Goal: Information Seeking & Learning: Learn about a topic

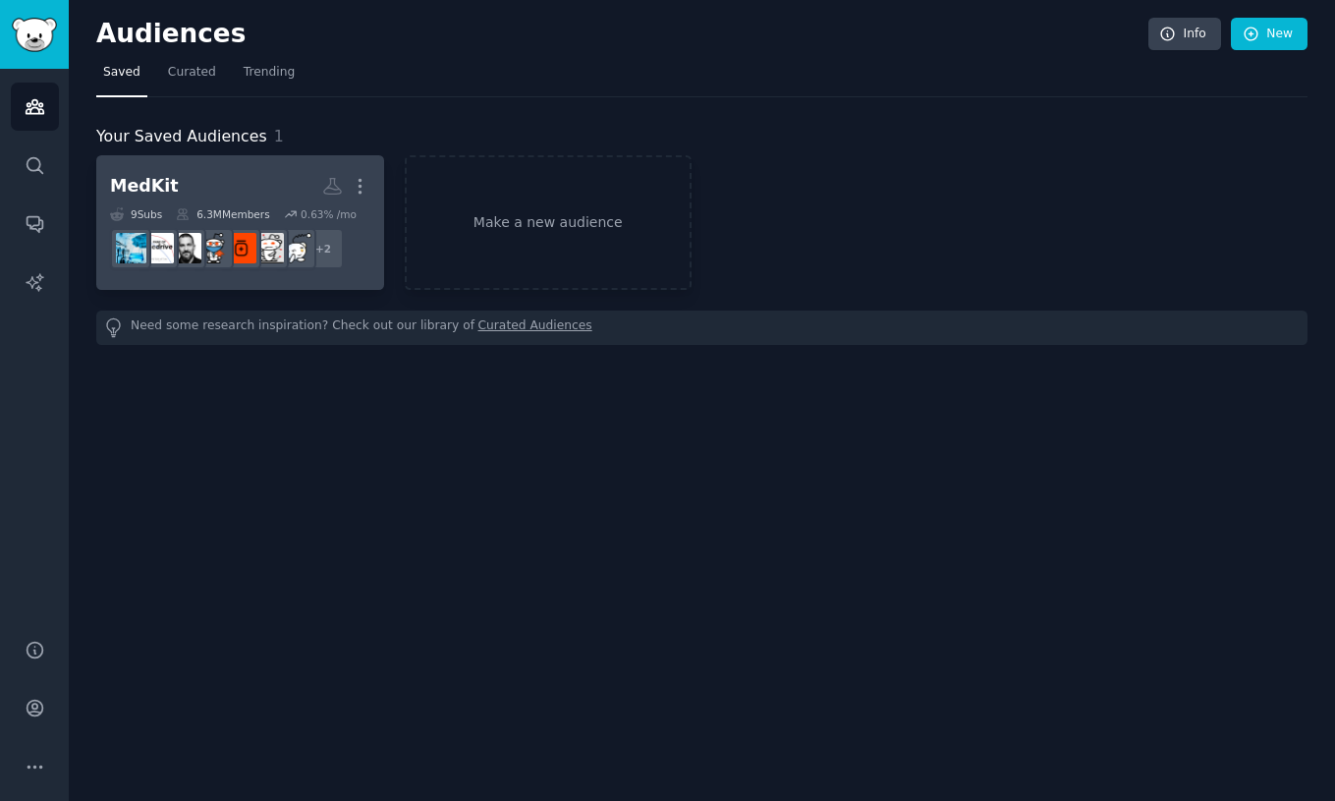
click at [191, 194] on h2 "MedKit More" at bounding box center [240, 186] width 260 height 34
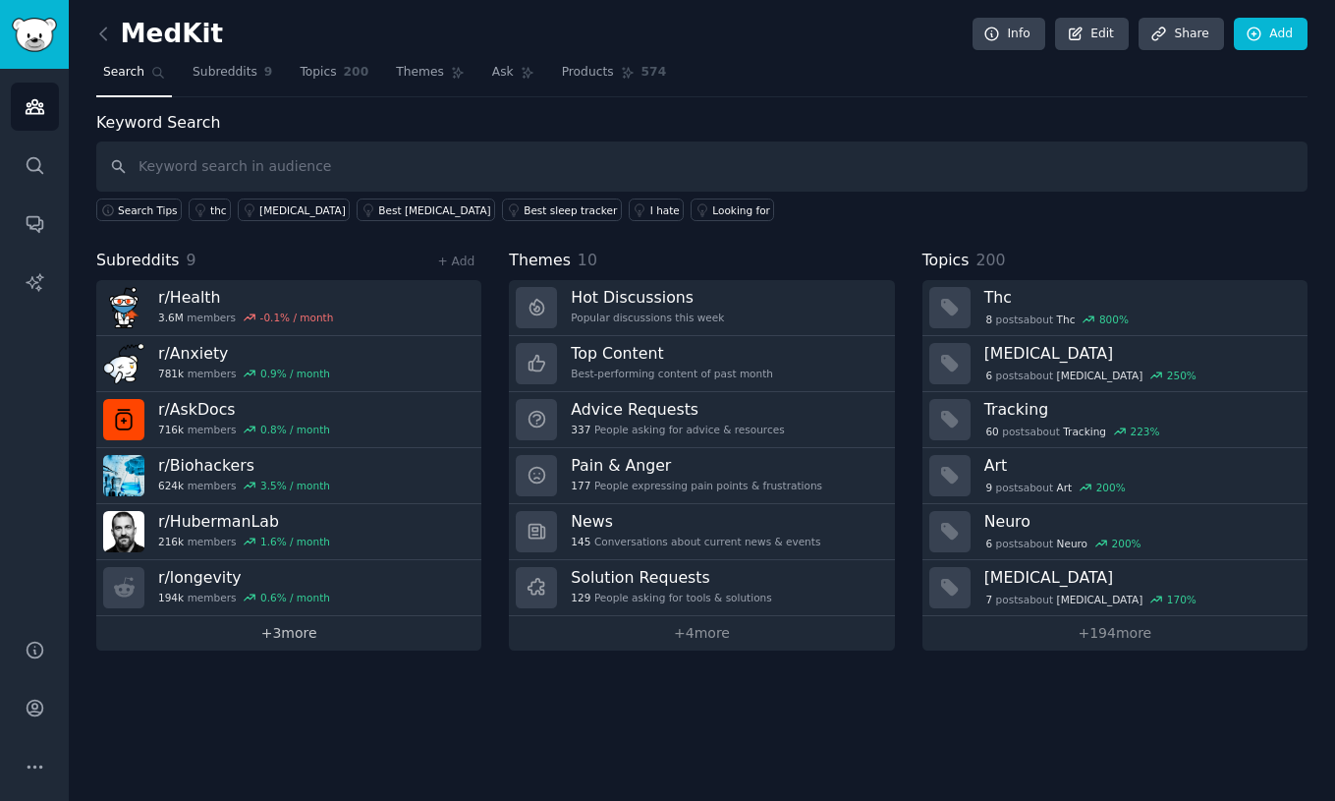
click at [272, 635] on link "+ 3 more" at bounding box center [288, 633] width 385 height 34
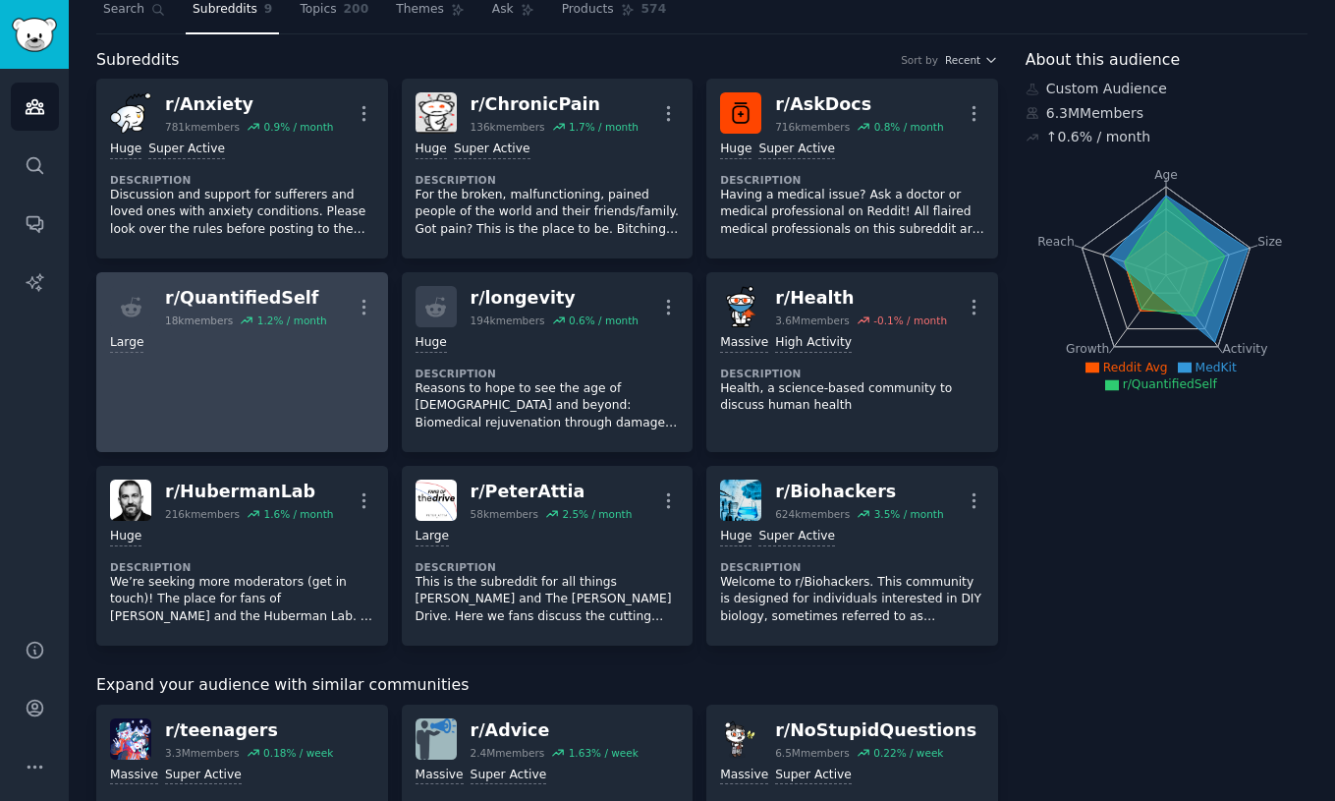
scroll to position [61, 0]
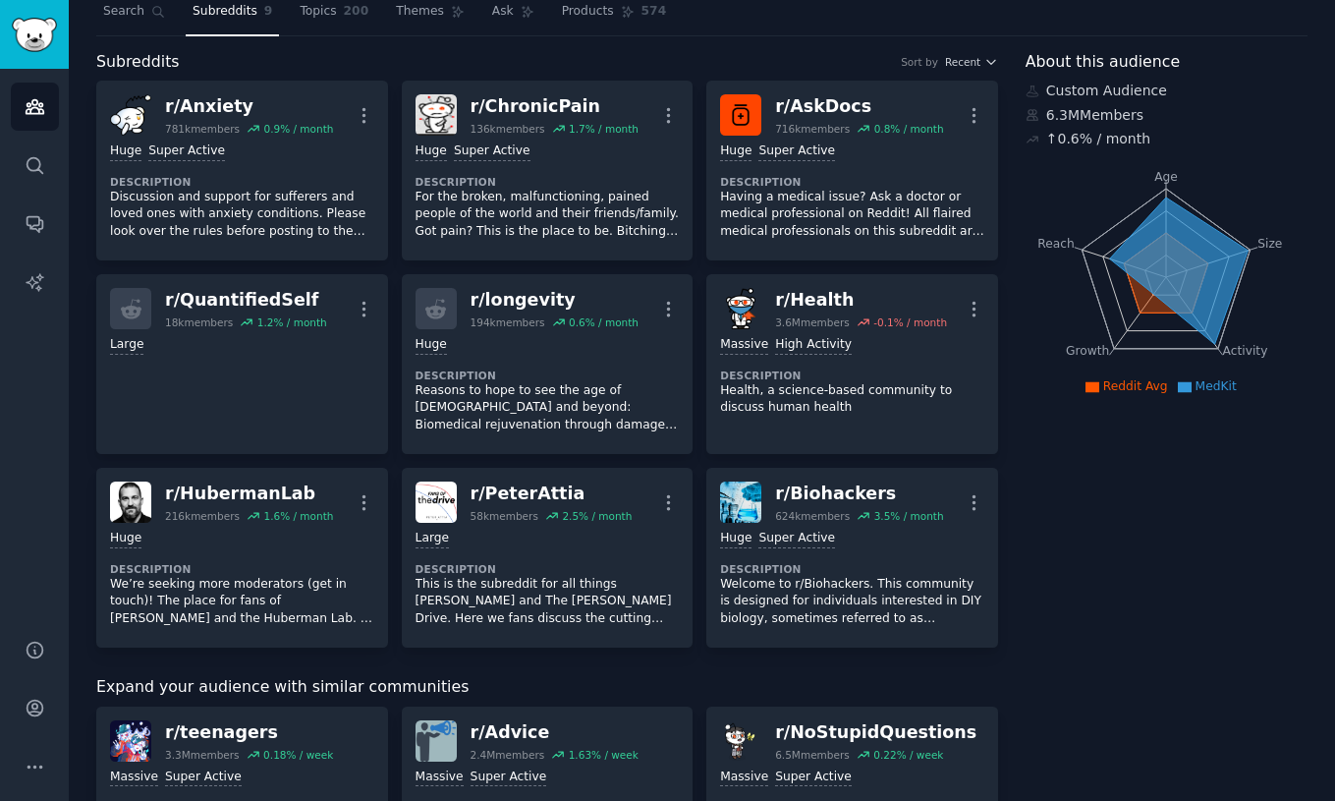
click at [1163, 189] on icon at bounding box center [1166, 269] width 168 height 160
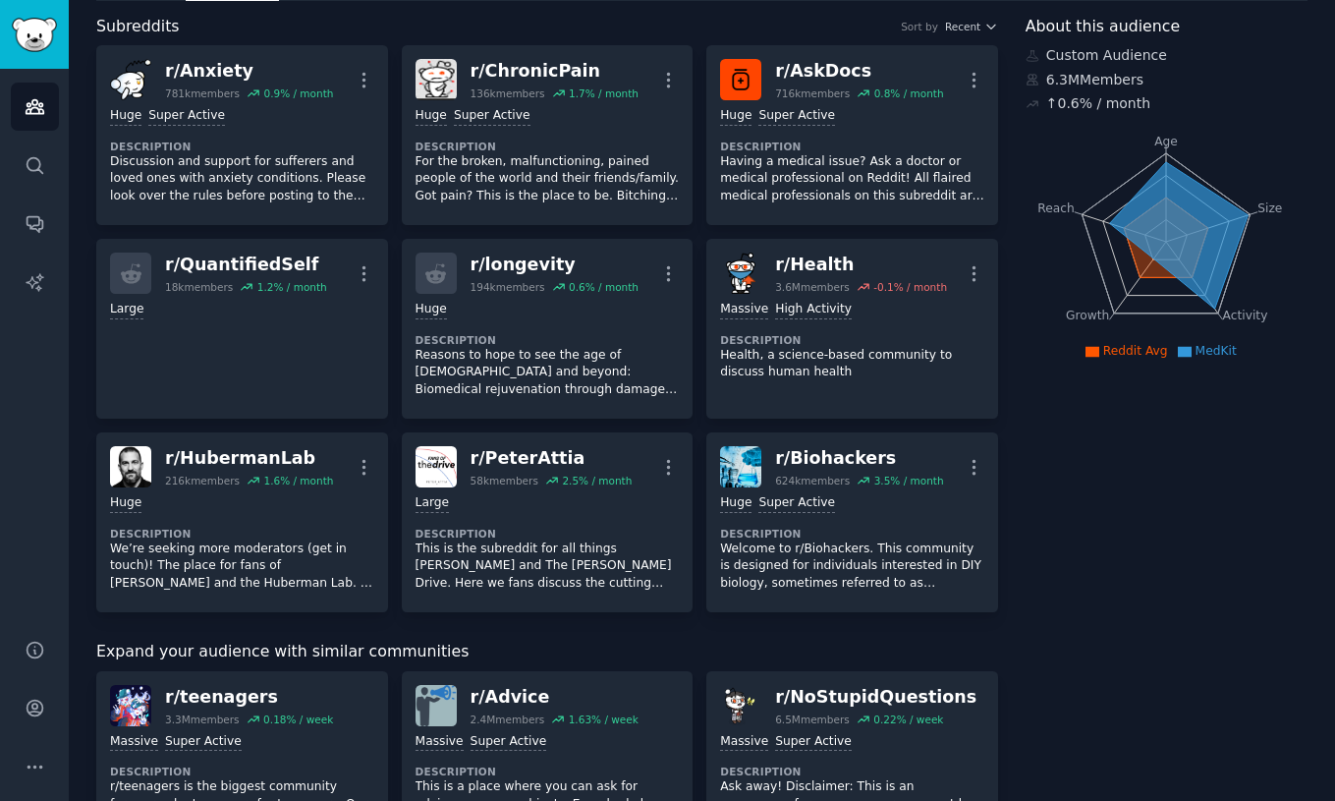
scroll to position [74, 0]
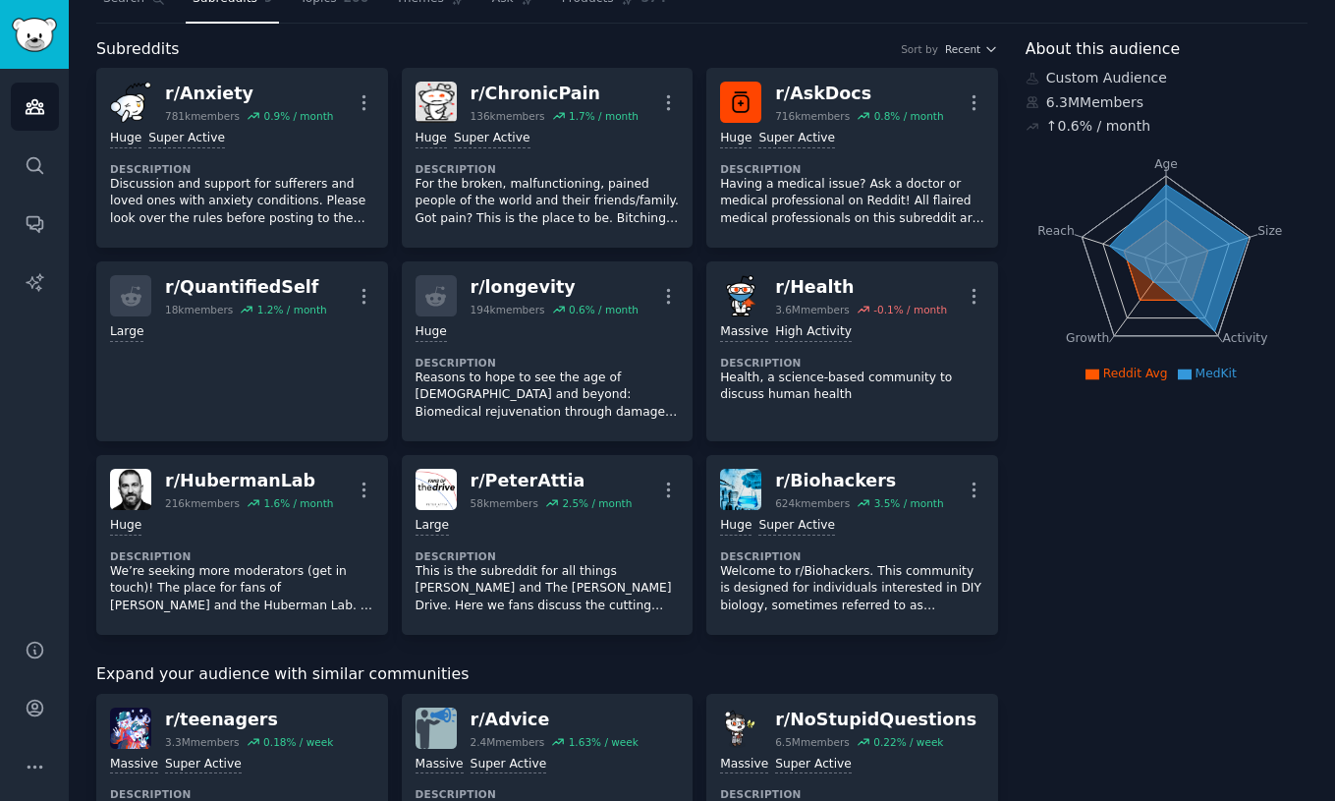
click at [1114, 233] on icon "Age Size Activity Growth Reach" at bounding box center [1166, 264] width 281 height 248
click at [1178, 241] on icon at bounding box center [1178, 257] width 139 height 146
click at [1204, 248] on icon at bounding box center [1178, 257] width 139 height 146
click at [1186, 253] on icon at bounding box center [1178, 257] width 139 height 146
click at [1153, 266] on icon at bounding box center [1178, 257] width 139 height 146
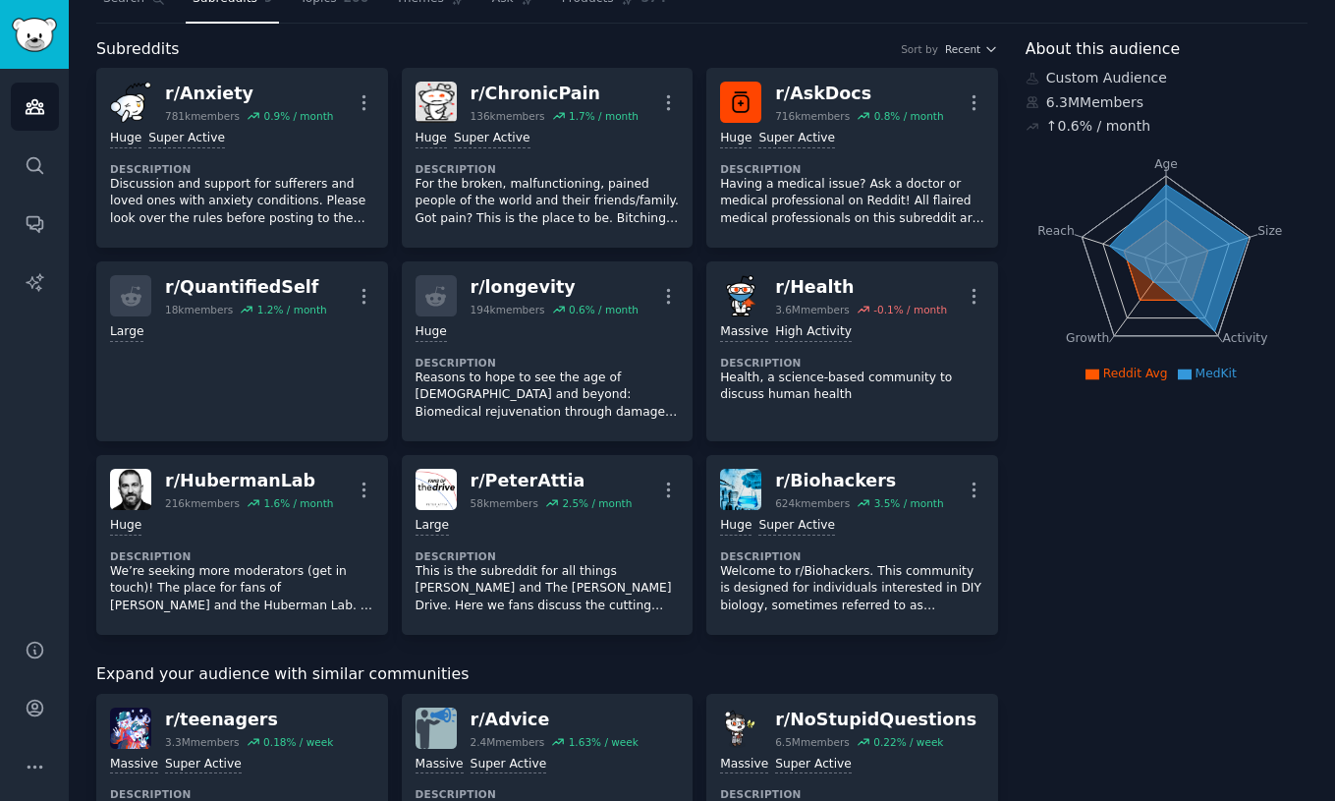
click at [1162, 266] on icon at bounding box center [1178, 257] width 139 height 146
click at [1109, 250] on icon "Age Size Activity Growth Reach" at bounding box center [1166, 264] width 281 height 248
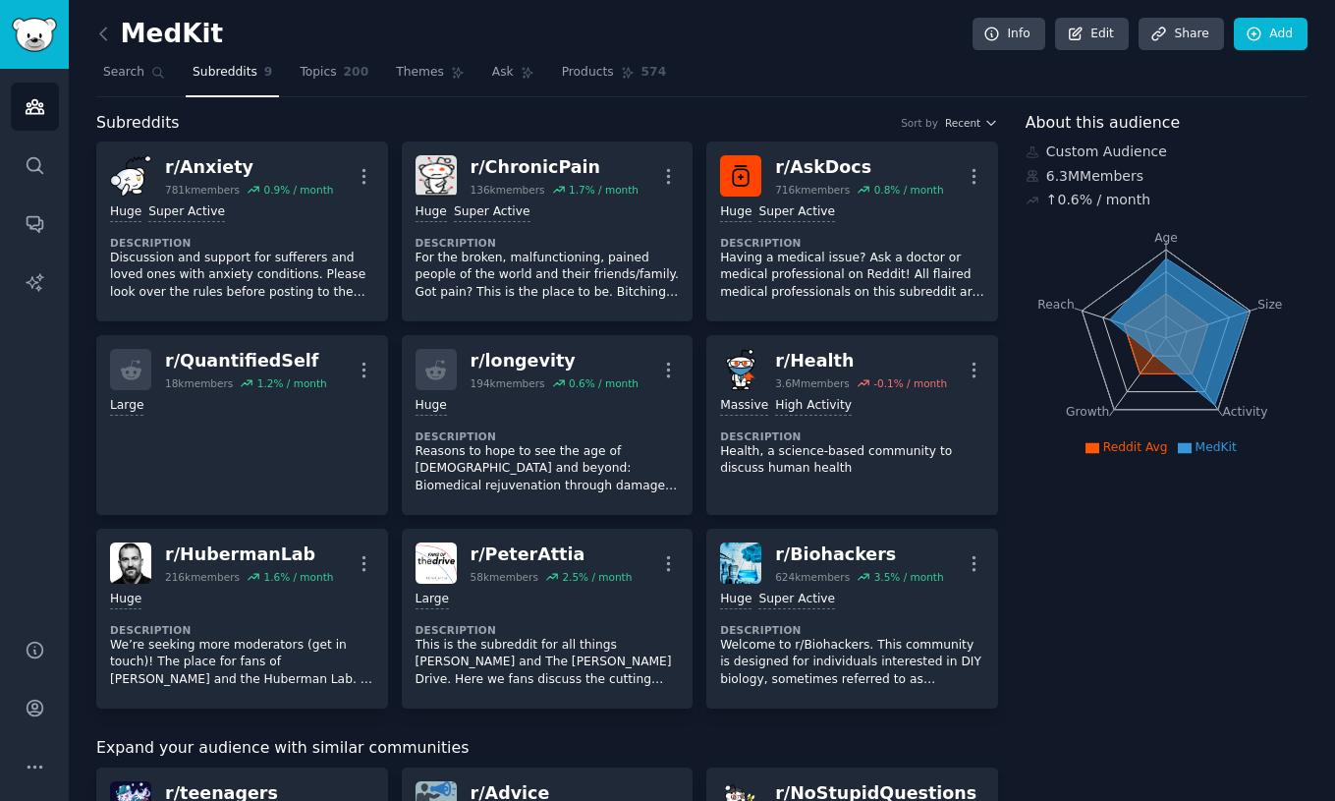
click at [1162, 237] on tspan "Age" at bounding box center [1166, 238] width 24 height 14
click at [1261, 299] on tspan "Size" at bounding box center [1269, 304] width 25 height 14
click at [1245, 405] on tspan "Activity" at bounding box center [1244, 412] width 45 height 14
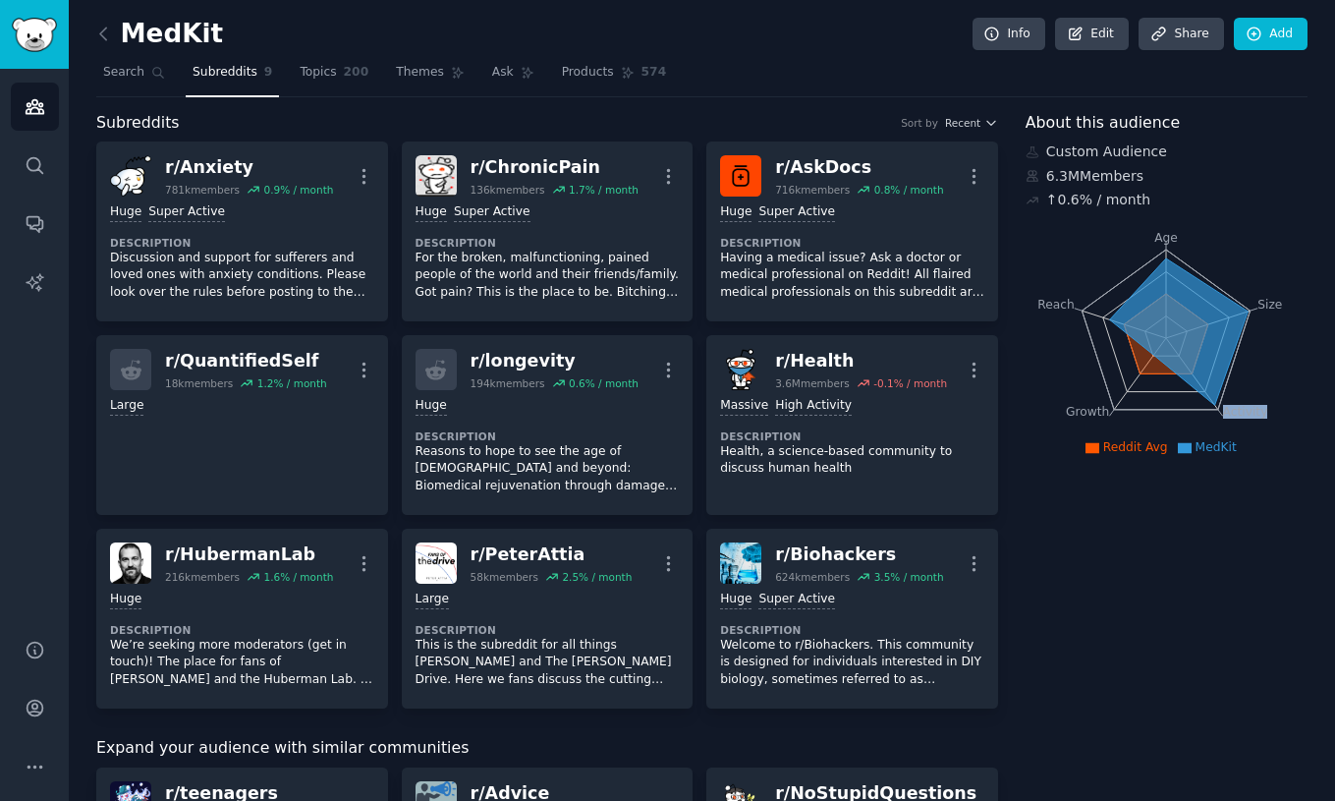
click at [1245, 405] on tspan "Activity" at bounding box center [1244, 412] width 45 height 14
click at [1080, 402] on icon "Age Size Activity Growth Reach" at bounding box center [1166, 338] width 281 height 248
click at [1058, 299] on tspan "Reach" at bounding box center [1055, 304] width 37 height 14
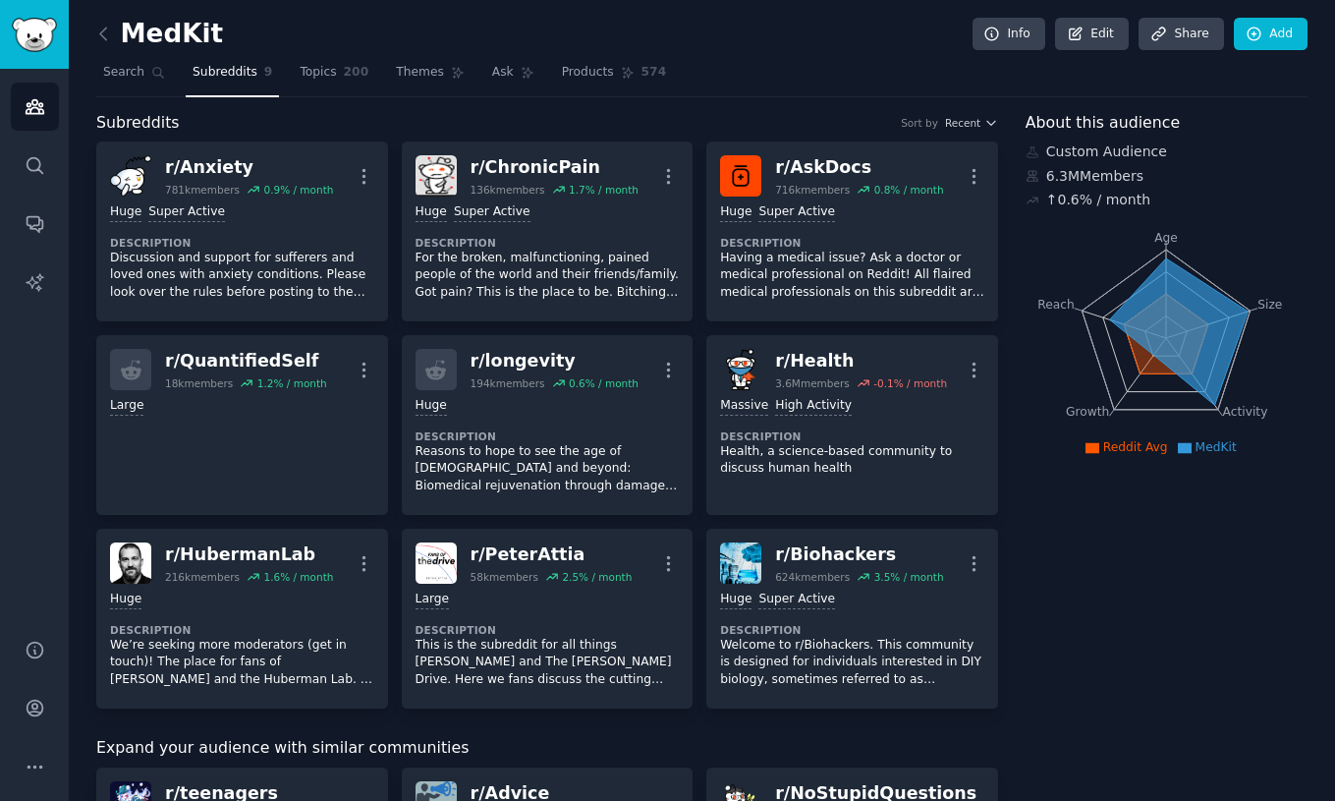
click at [1170, 228] on icon "Age Size Activity Growth Reach" at bounding box center [1166, 338] width 281 height 248
click at [1170, 248] on icon "Age Size Activity Growth Reach" at bounding box center [1166, 338] width 281 height 248
click at [1170, 242] on tspan "Age" at bounding box center [1166, 238] width 24 height 14
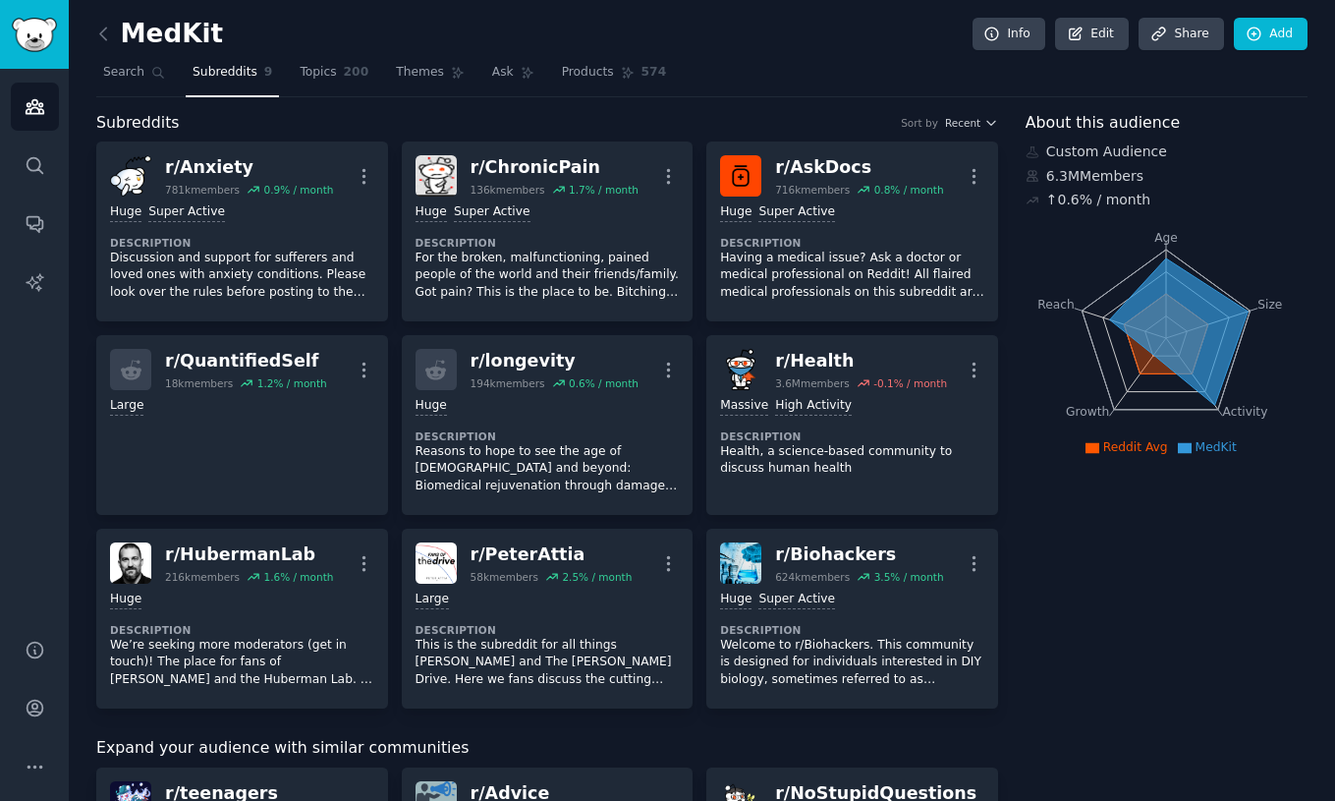
click at [1273, 302] on tspan "Size" at bounding box center [1269, 304] width 25 height 14
click at [1242, 415] on tspan "Activity" at bounding box center [1244, 412] width 45 height 14
click at [1086, 412] on tspan "Growth" at bounding box center [1087, 412] width 43 height 14
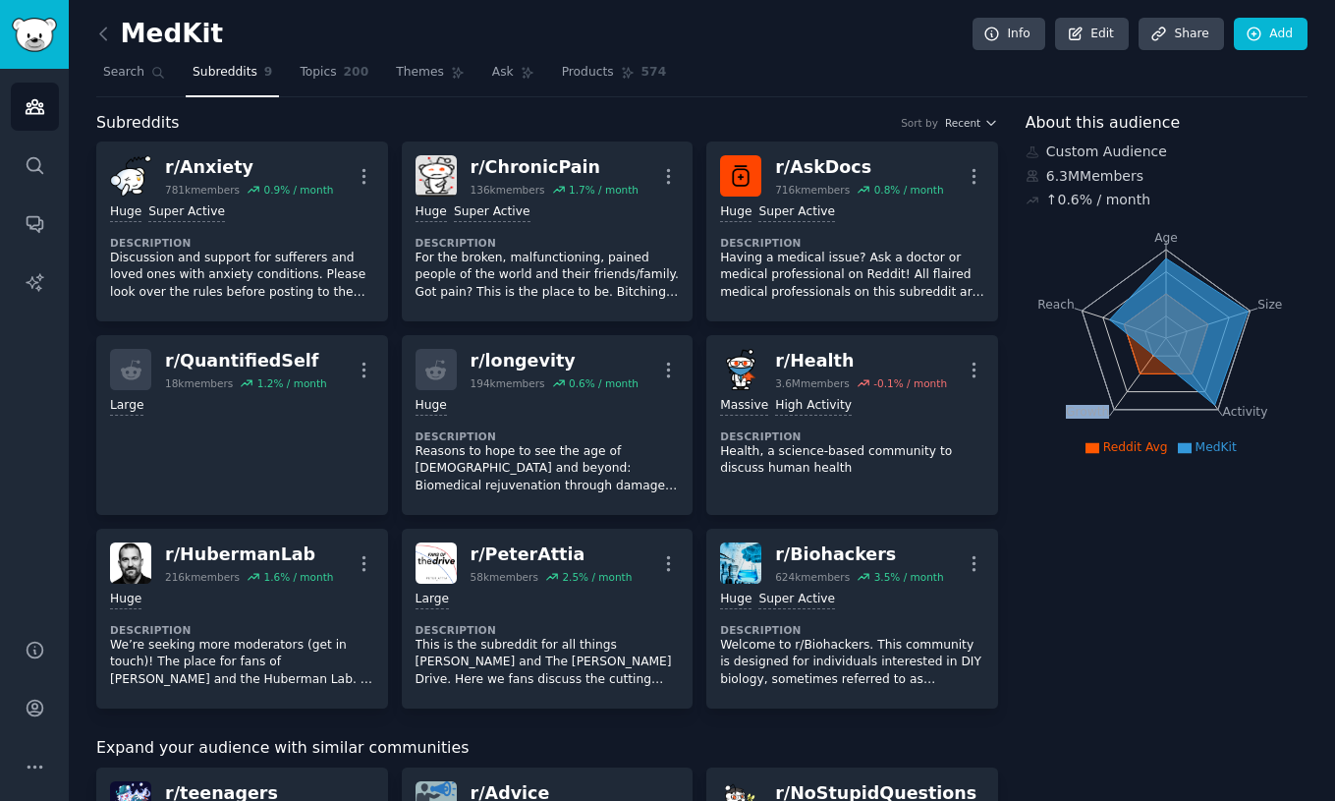
click at [1086, 412] on tspan "Growth" at bounding box center [1087, 412] width 43 height 14
click at [1055, 298] on tspan "Reach" at bounding box center [1055, 304] width 37 height 14
click at [1156, 239] on tspan "Age" at bounding box center [1166, 238] width 24 height 14
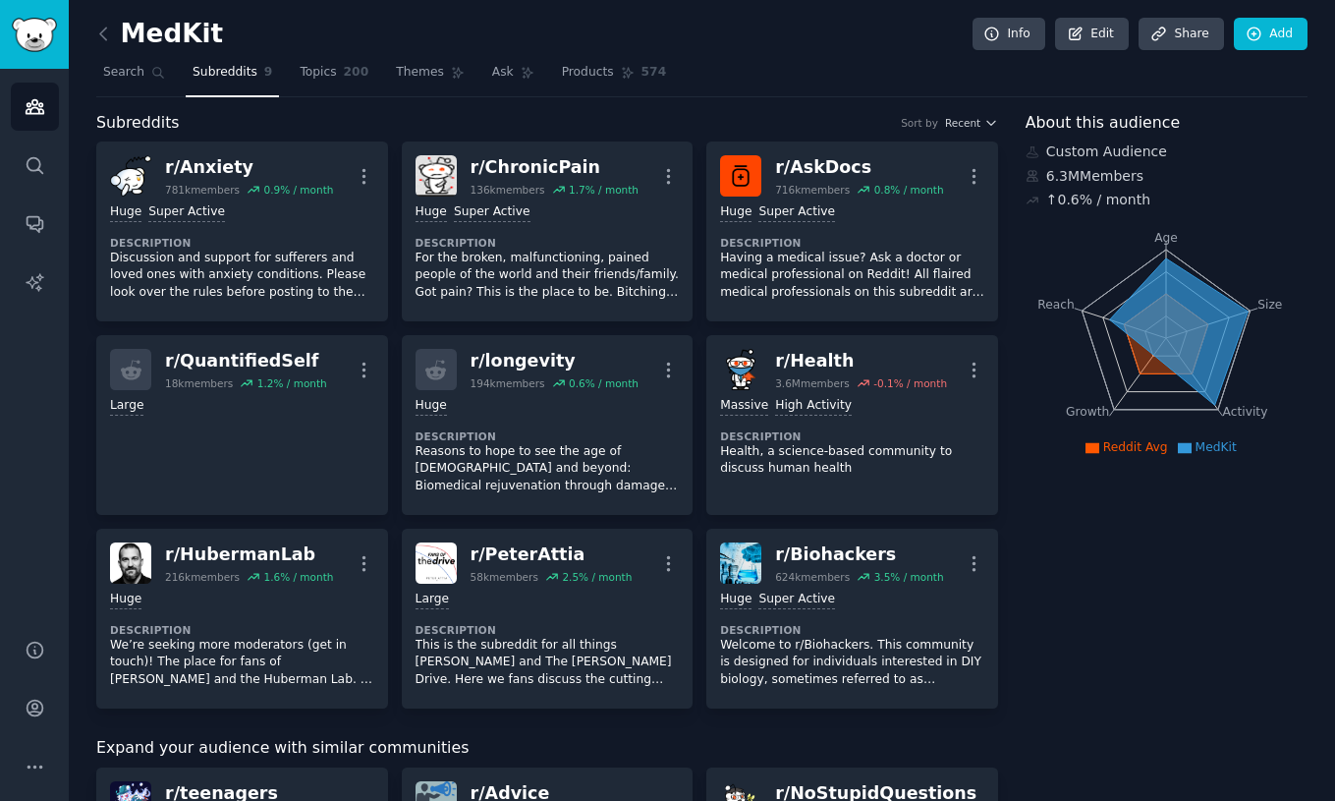
click at [1276, 306] on tspan "Size" at bounding box center [1269, 304] width 25 height 14
click at [1248, 405] on tspan "Activity" at bounding box center [1244, 412] width 45 height 14
click at [1262, 297] on tspan "Size" at bounding box center [1269, 304] width 25 height 14
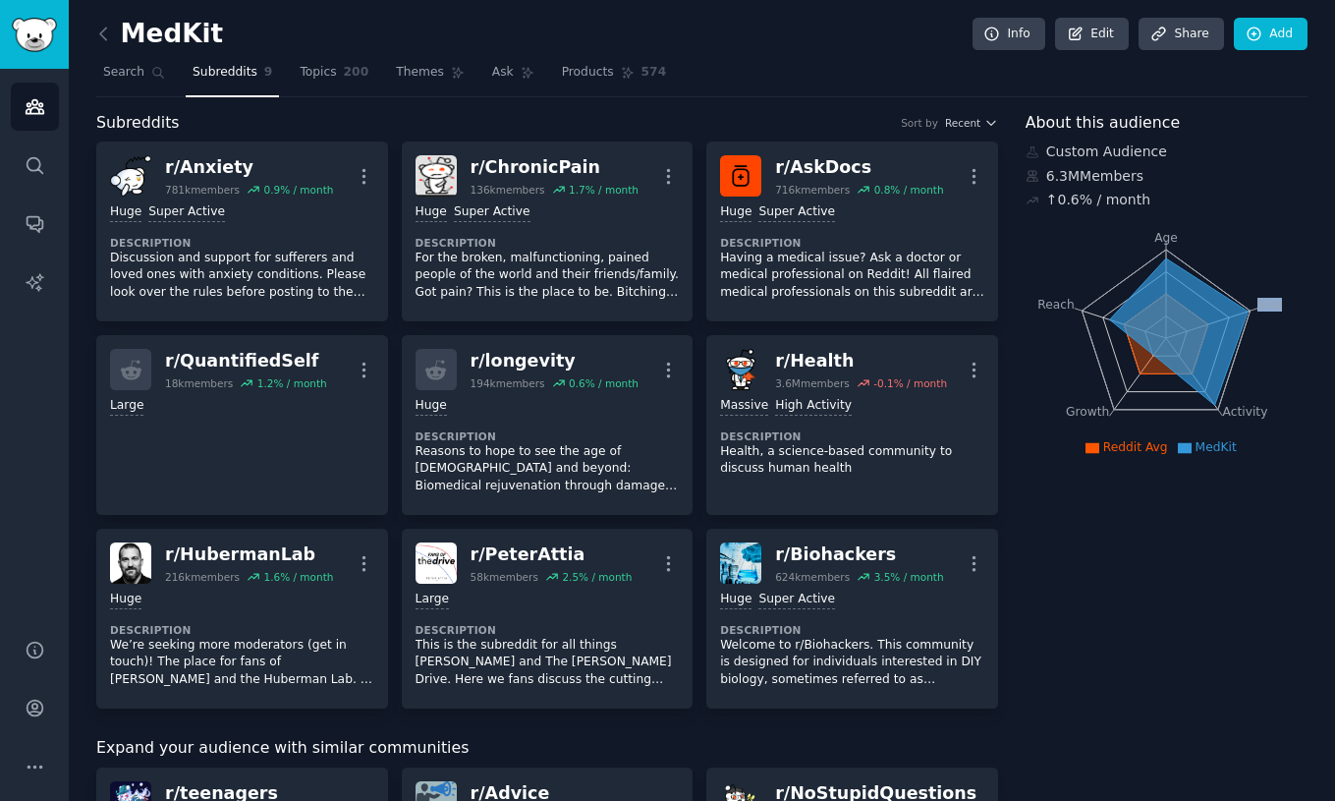
click at [1262, 297] on tspan "Size" at bounding box center [1269, 304] width 25 height 14
click at [1157, 240] on tspan "Age" at bounding box center [1166, 238] width 24 height 14
click at [1165, 236] on tspan "Age" at bounding box center [1166, 238] width 24 height 14
click at [1264, 302] on tspan "Size" at bounding box center [1269, 304] width 25 height 14
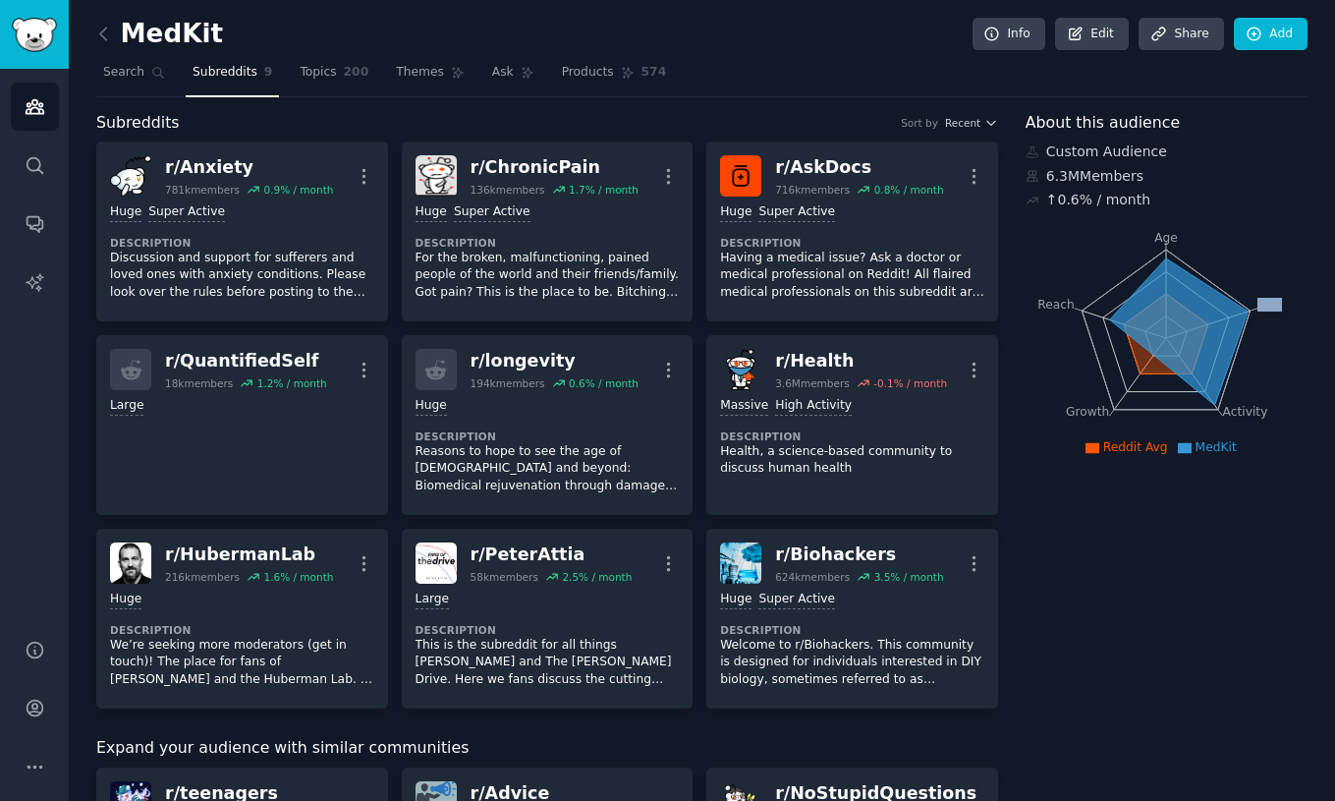
click at [1264, 302] on tspan "Size" at bounding box center [1269, 304] width 25 height 14
click at [1240, 415] on tspan "Activity" at bounding box center [1244, 412] width 45 height 14
click at [1265, 314] on icon "Age Size Activity Growth Reach" at bounding box center [1166, 338] width 281 height 248
drag, startPoint x: 1151, startPoint y: 228, endPoint x: 1308, endPoint y: 413, distance: 242.5
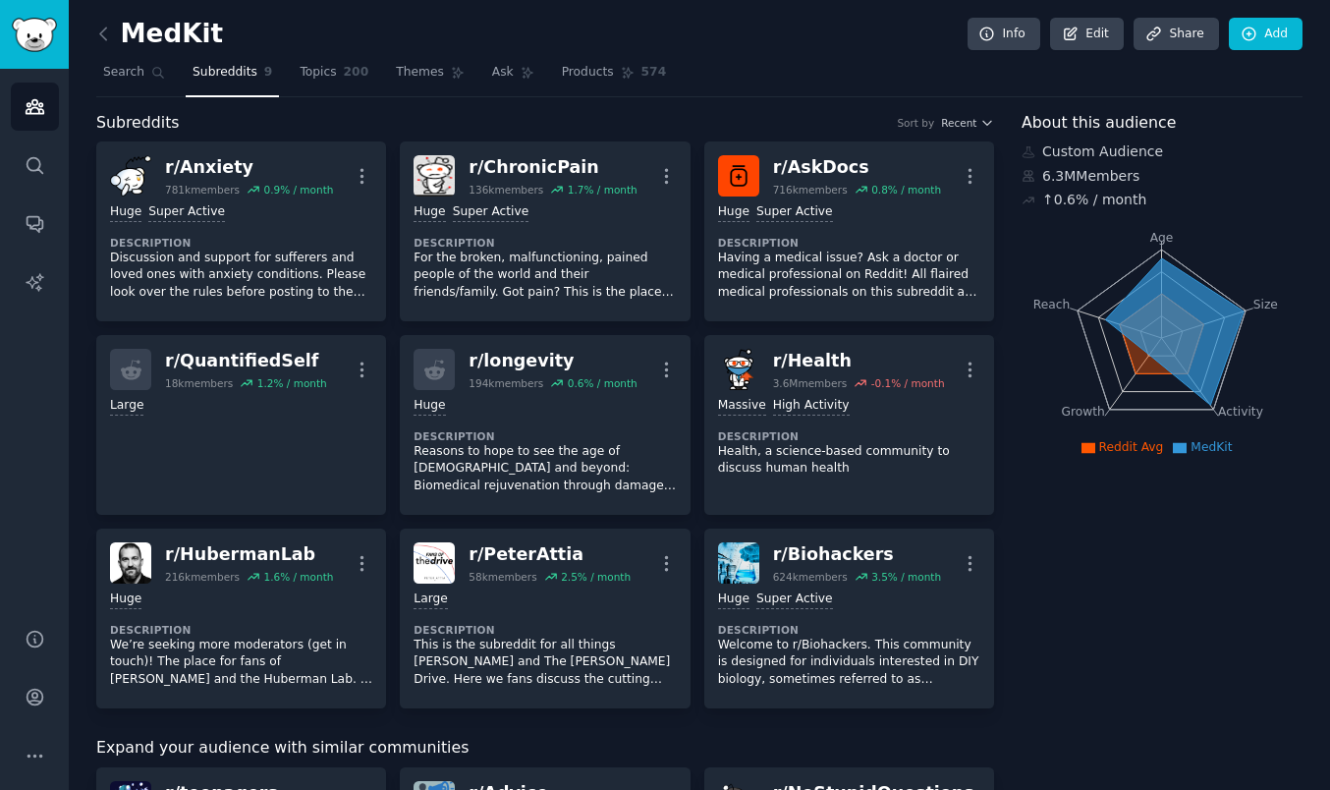
click at [1290, 349] on icon "Age Size Activity Growth Reach" at bounding box center [1162, 338] width 280 height 248
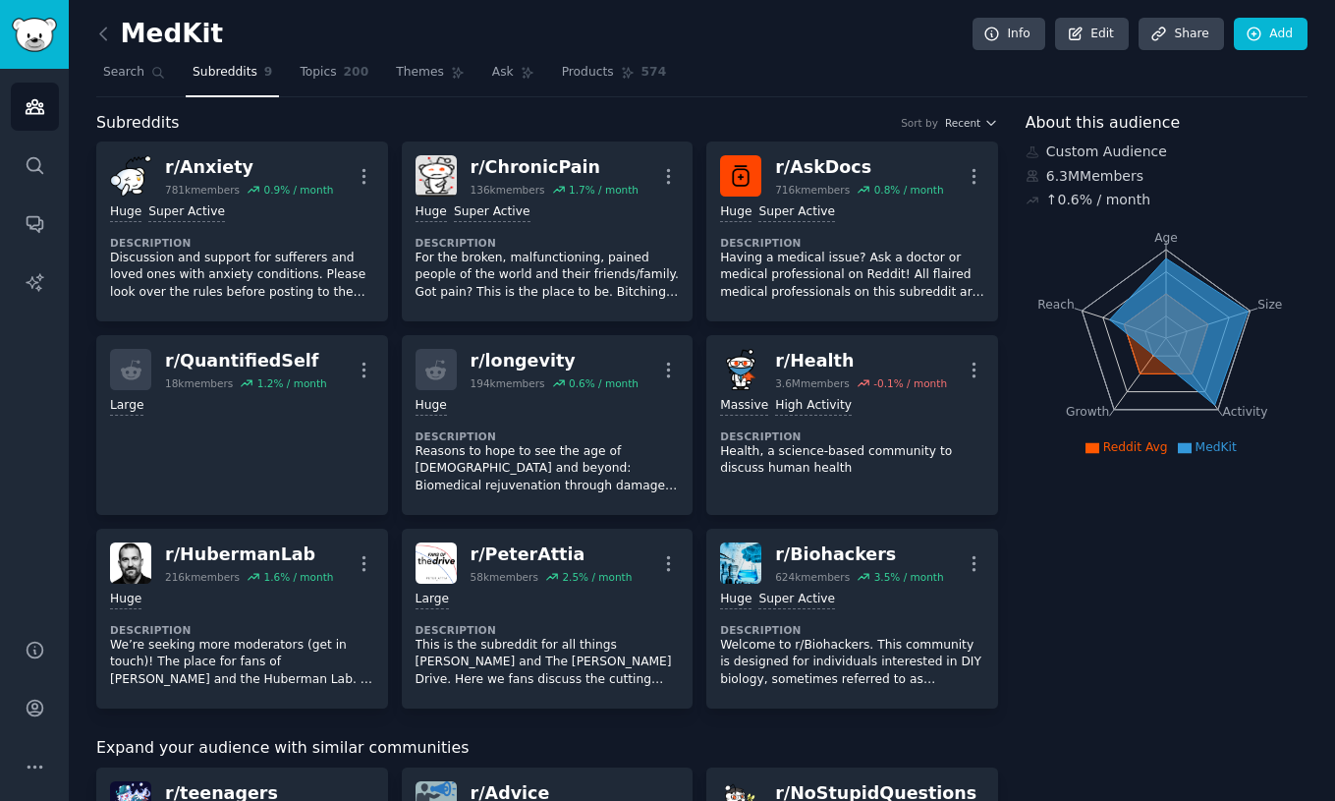
click at [1150, 237] on icon "Age Size Activity Growth Reach" at bounding box center [1166, 338] width 281 height 248
click at [130, 72] on span "Search" at bounding box center [123, 73] width 41 height 18
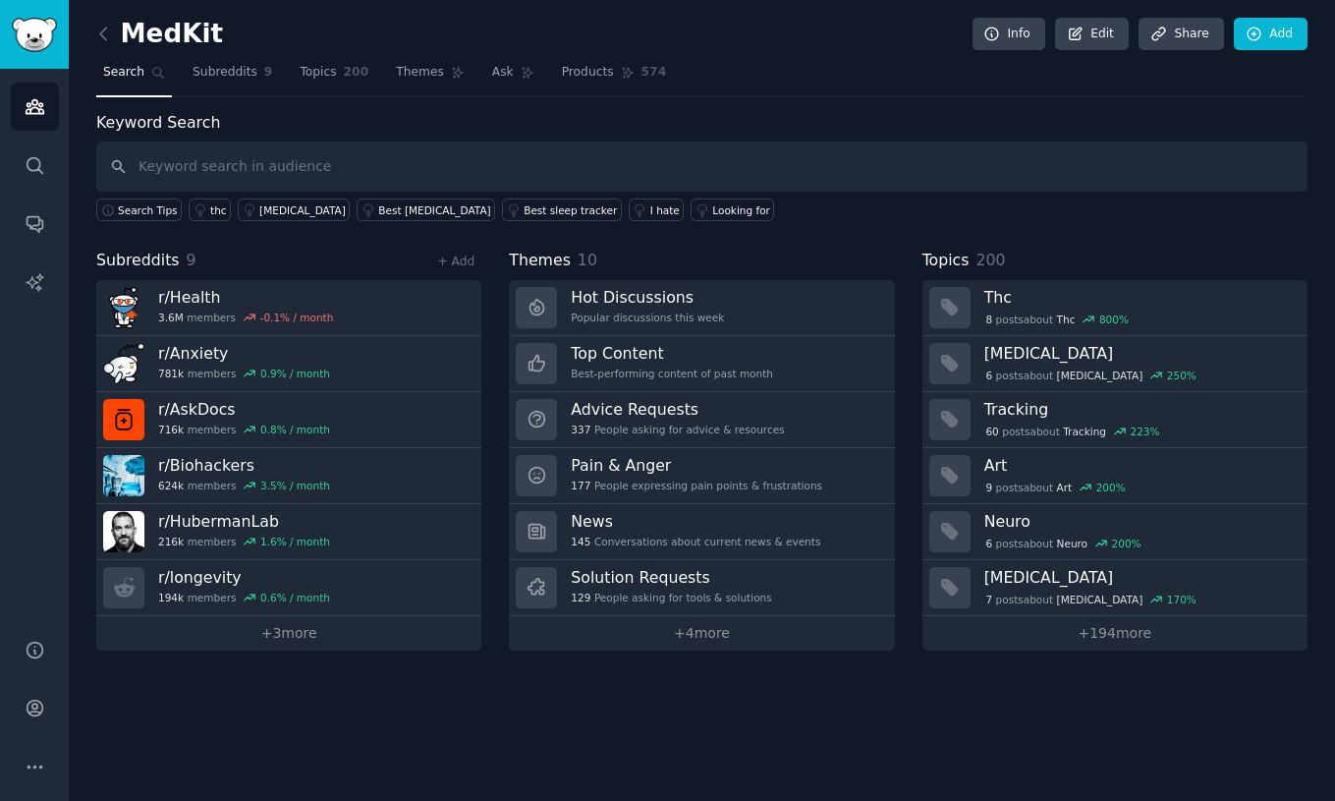
click at [183, 124] on label "Keyword Search" at bounding box center [158, 122] width 124 height 19
drag, startPoint x: 183, startPoint y: 124, endPoint x: 103, endPoint y: 124, distance: 79.6
click at [103, 124] on label "Keyword Search" at bounding box center [158, 122] width 124 height 19
click at [203, 128] on label "Keyword Search" at bounding box center [158, 122] width 124 height 19
click at [199, 126] on label "Keyword Search" at bounding box center [158, 122] width 124 height 19
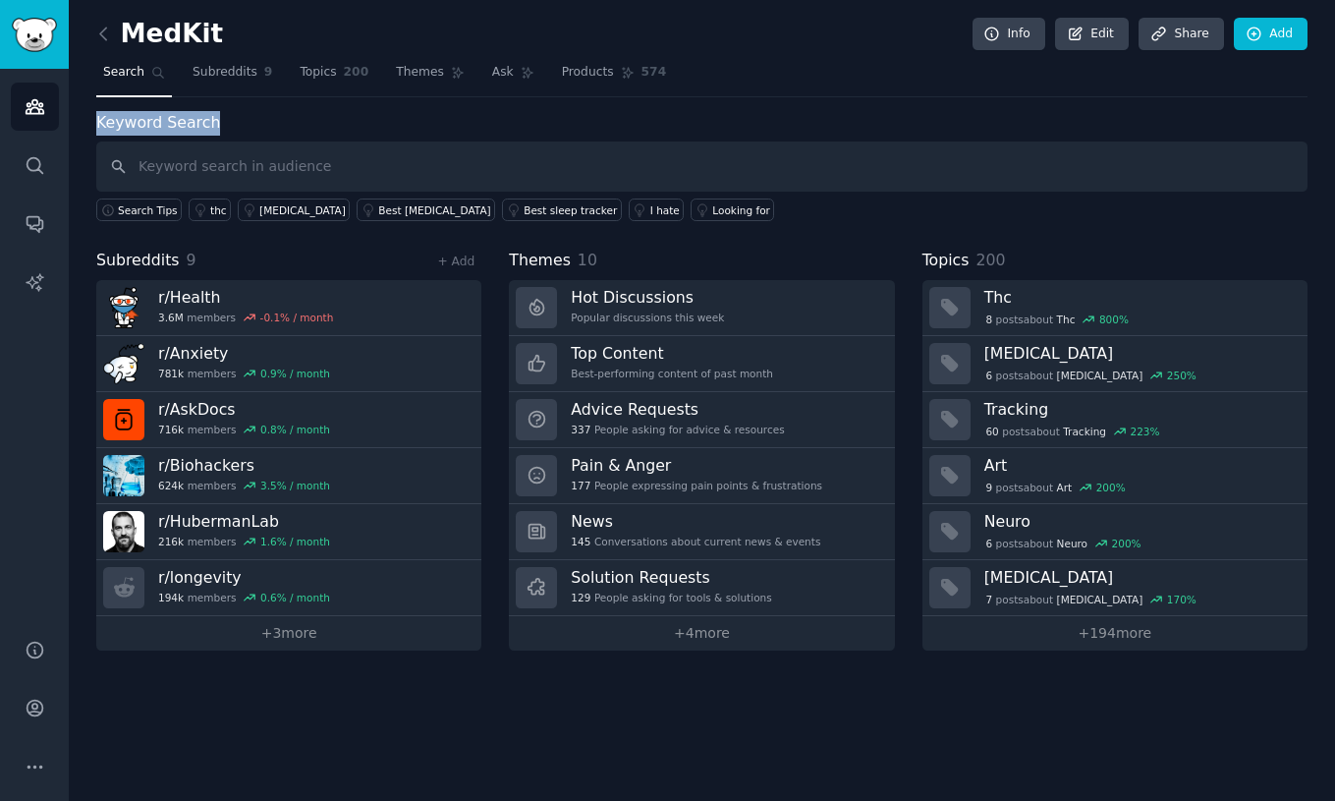
drag, startPoint x: 199, startPoint y: 126, endPoint x: 149, endPoint y: 126, distance: 50.1
click at [149, 126] on label "Keyword Search" at bounding box center [158, 122] width 124 height 19
drag, startPoint x: 149, startPoint y: 126, endPoint x: 187, endPoint y: 126, distance: 37.3
click at [187, 126] on label "Keyword Search" at bounding box center [158, 122] width 124 height 19
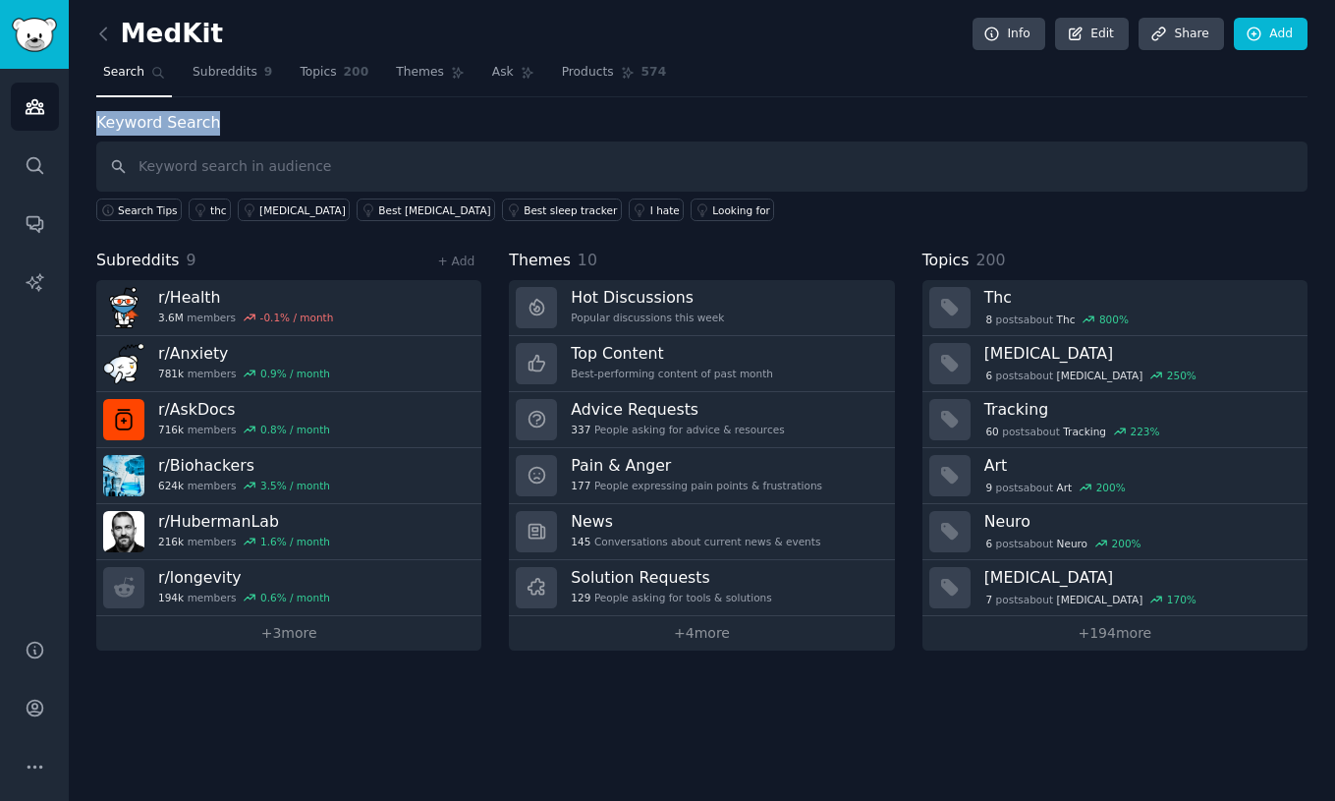
click at [231, 126] on div "Keyword Search Search Tips thc [MEDICAL_DATA] Best [MEDICAL_DATA] Best sleep tr…" at bounding box center [701, 166] width 1211 height 111
click at [195, 128] on label "Keyword Search" at bounding box center [158, 122] width 124 height 19
drag, startPoint x: 195, startPoint y: 128, endPoint x: 130, endPoint y: 128, distance: 65.8
click at [130, 128] on label "Keyword Search" at bounding box center [158, 122] width 124 height 19
click at [219, 125] on div "Keyword Search Search Tips thc [MEDICAL_DATA] Best [MEDICAL_DATA] Best sleep tr…" at bounding box center [701, 166] width 1211 height 111
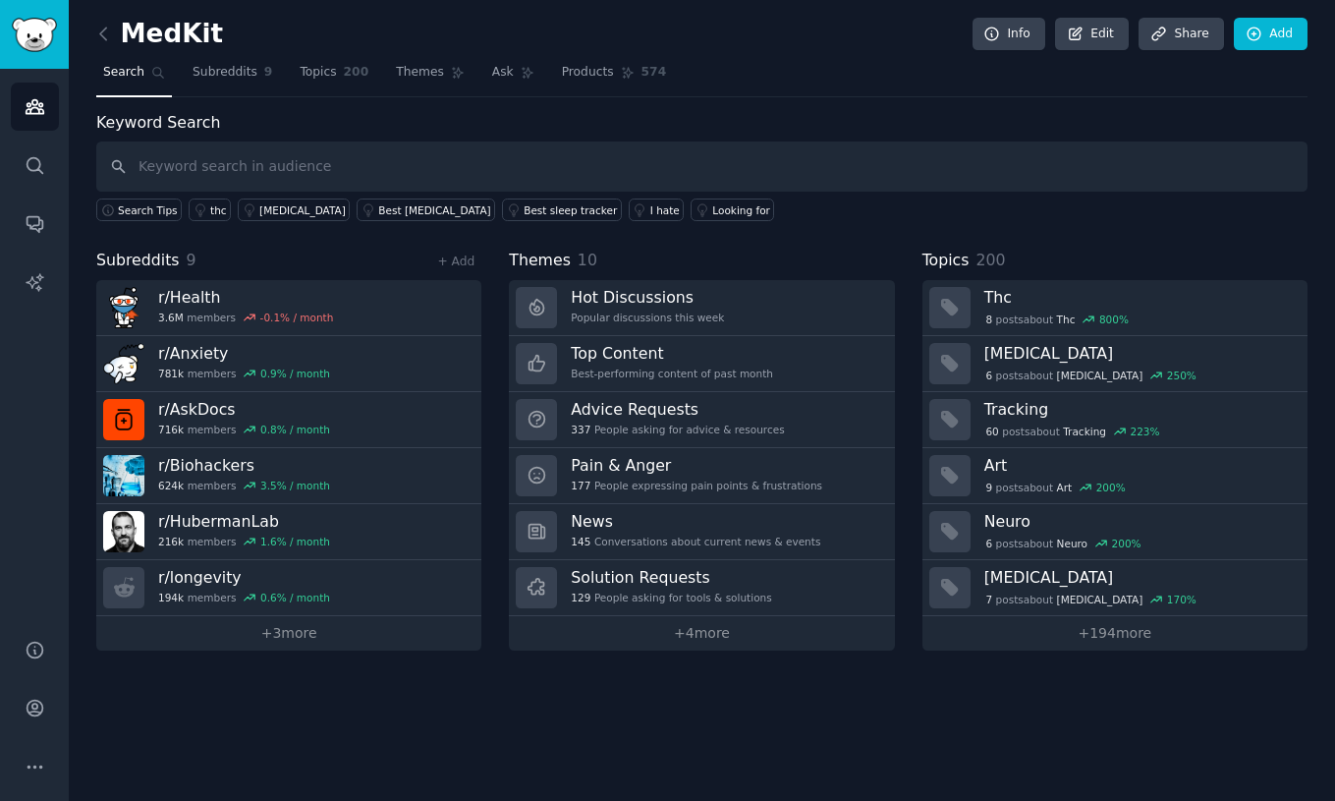
click at [203, 123] on label "Keyword Search" at bounding box center [158, 122] width 124 height 19
drag, startPoint x: 203, startPoint y: 123, endPoint x: 143, endPoint y: 123, distance: 59.9
click at [143, 123] on label "Keyword Search" at bounding box center [158, 122] width 124 height 19
click at [192, 123] on label "Keyword Search" at bounding box center [158, 122] width 124 height 19
click at [147, 123] on label "Keyword Search" at bounding box center [158, 122] width 124 height 19
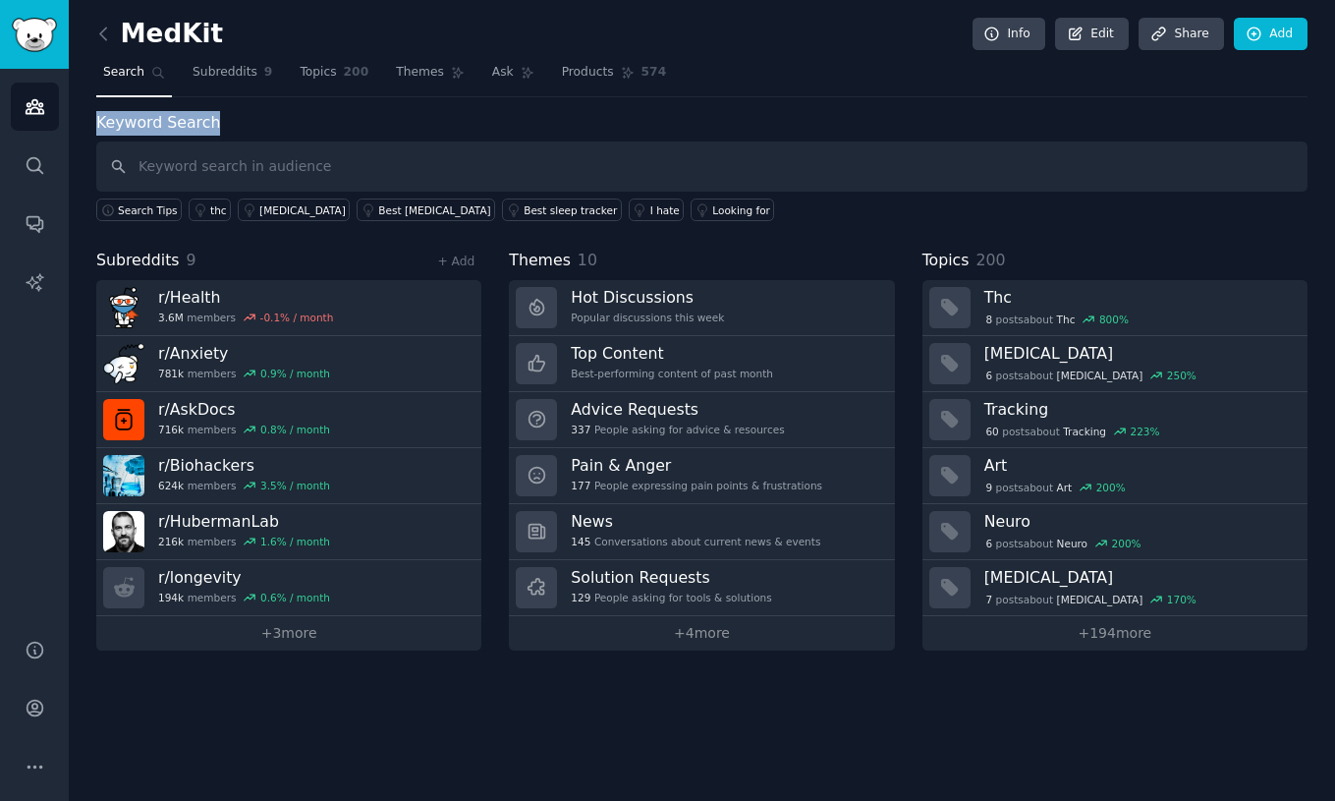
drag, startPoint x: 147, startPoint y: 123, endPoint x: 164, endPoint y: 123, distance: 16.7
click at [164, 123] on label "Keyword Search" at bounding box center [158, 122] width 124 height 19
click at [260, 122] on div "Keyword Search Search Tips thc [MEDICAL_DATA] Best [MEDICAL_DATA] Best sleep tr…" at bounding box center [701, 166] width 1211 height 111
click at [205, 123] on label "Keyword Search" at bounding box center [158, 122] width 124 height 19
drag, startPoint x: 205, startPoint y: 123, endPoint x: 142, endPoint y: 123, distance: 62.9
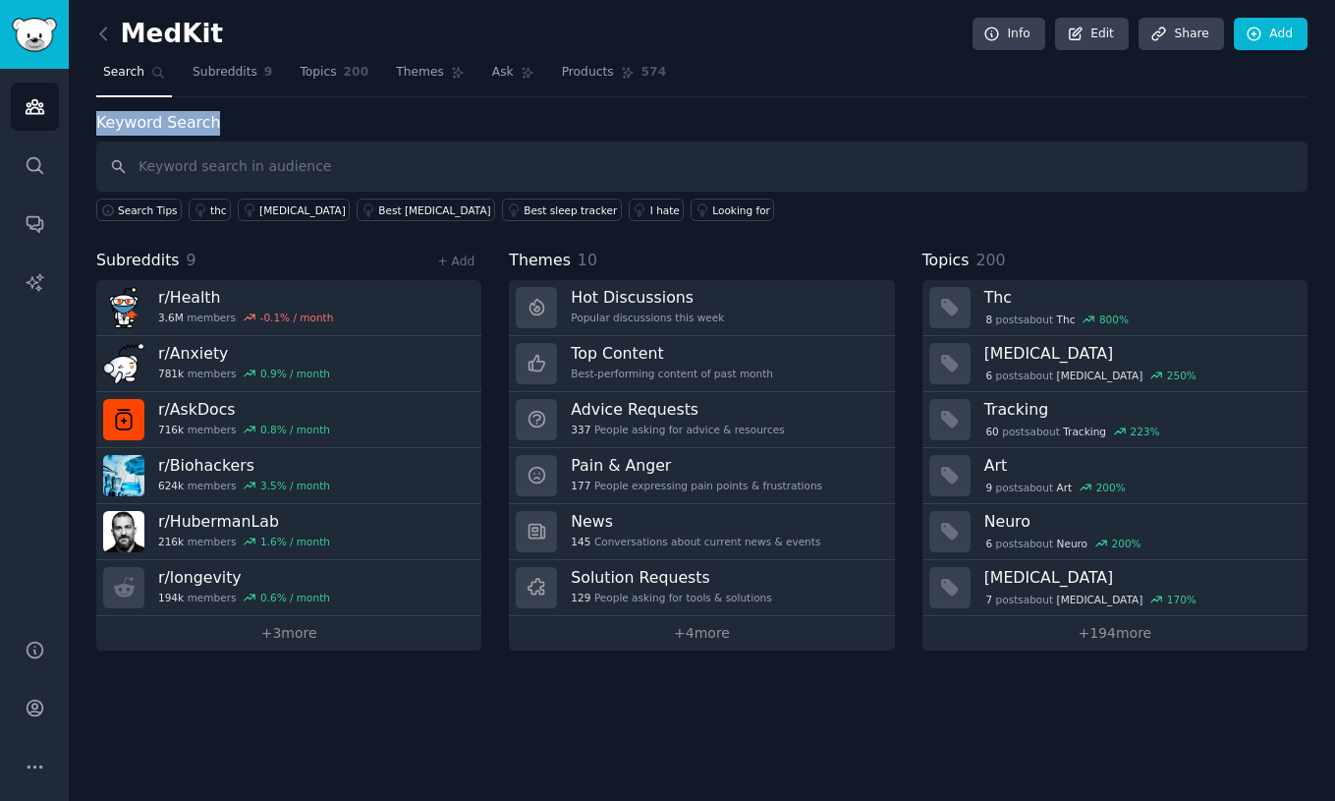
click at [142, 123] on label "Keyword Search" at bounding box center [158, 122] width 124 height 19
click at [232, 123] on div "Keyword Search Search Tips thc [MEDICAL_DATA] Best [MEDICAL_DATA] Best sleep tr…" at bounding box center [701, 166] width 1211 height 111
click at [200, 123] on label "Keyword Search" at bounding box center [158, 122] width 124 height 19
drag, startPoint x: 200, startPoint y: 123, endPoint x: 150, endPoint y: 123, distance: 50.1
click at [150, 123] on label "Keyword Search" at bounding box center [158, 122] width 124 height 19
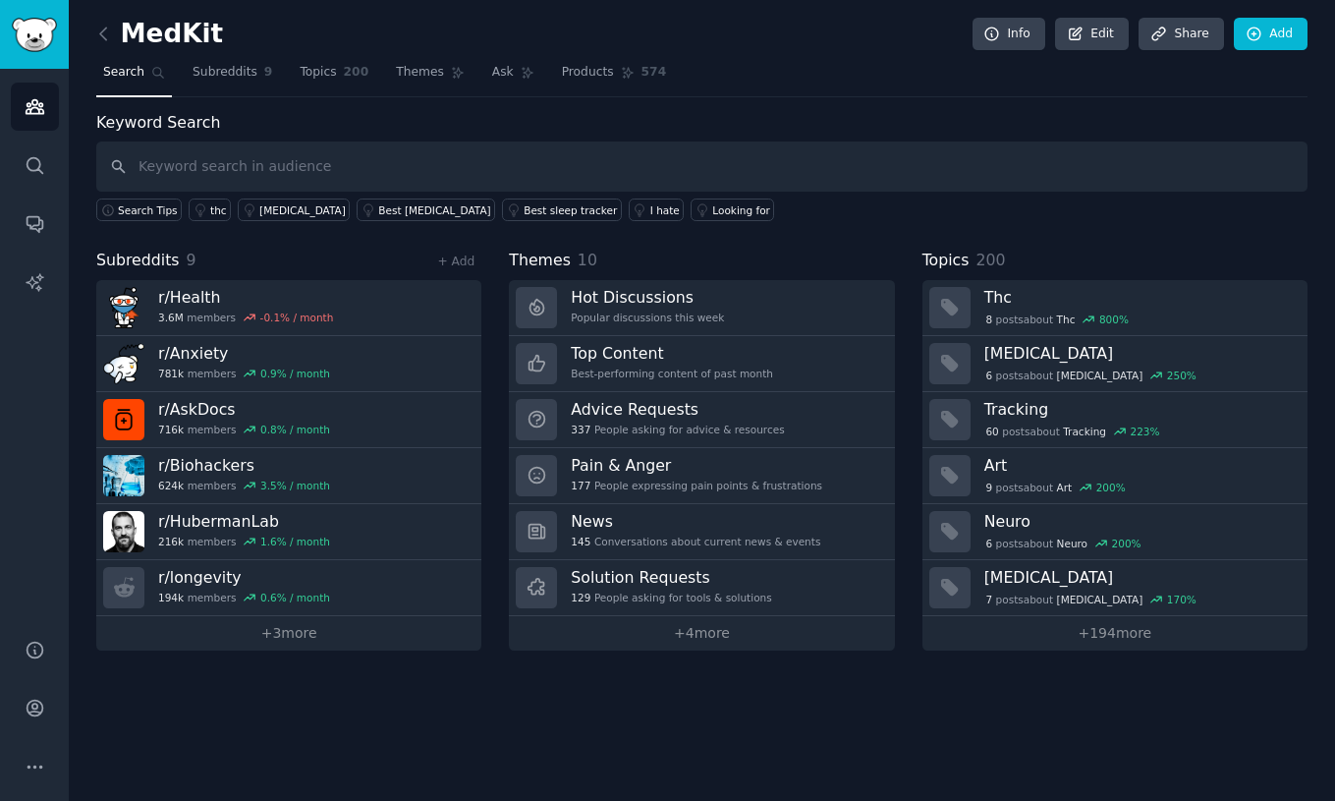
click at [251, 124] on div "Keyword Search Search Tips thc [MEDICAL_DATA] Best [MEDICAL_DATA] Best sleep tr…" at bounding box center [701, 166] width 1211 height 111
click at [171, 124] on label "Keyword Search" at bounding box center [158, 122] width 124 height 19
drag, startPoint x: 171, startPoint y: 124, endPoint x: 139, endPoint y: 124, distance: 31.4
click at [139, 124] on label "Keyword Search" at bounding box center [158, 122] width 124 height 19
click at [215, 126] on div "Keyword Search Search Tips thc [MEDICAL_DATA] Best [MEDICAL_DATA] Best sleep tr…" at bounding box center [701, 166] width 1211 height 111
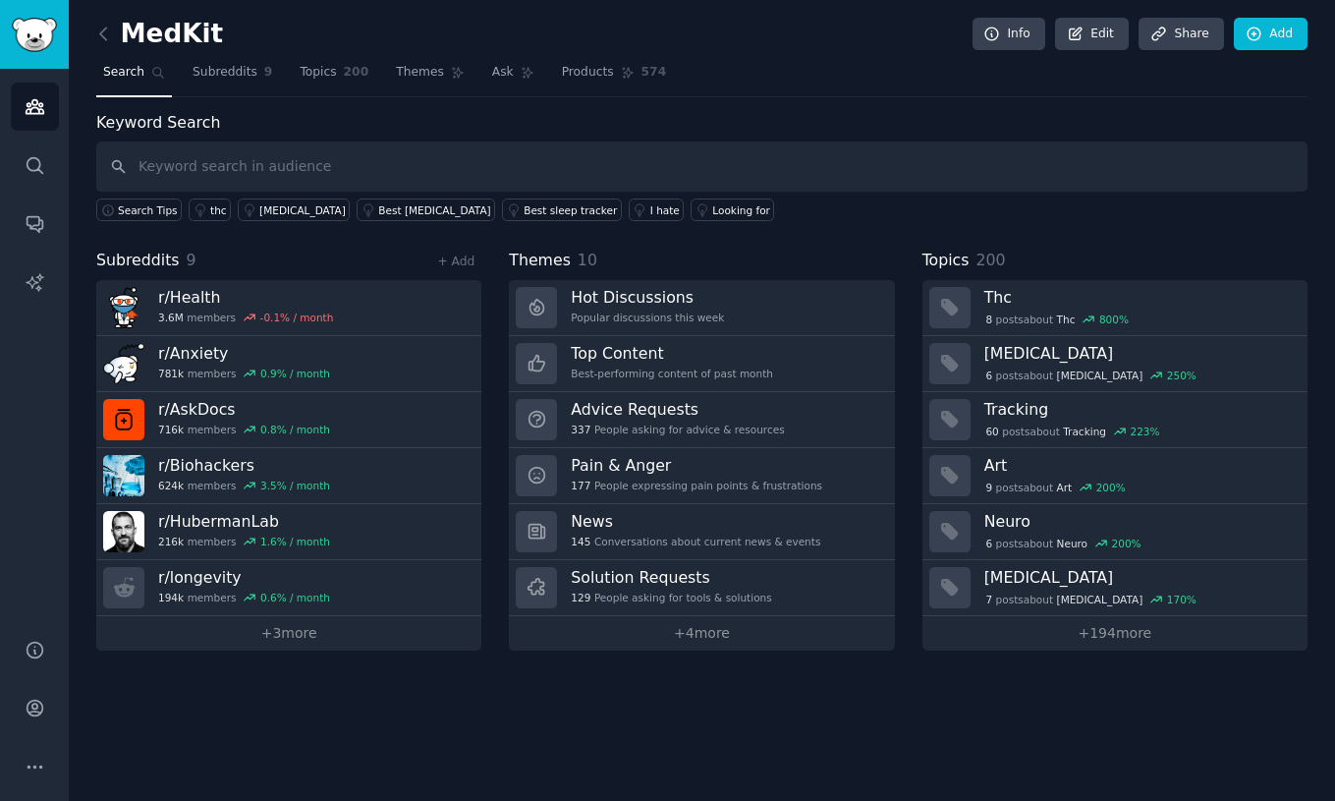
click at [192, 125] on label "Keyword Search" at bounding box center [158, 122] width 124 height 19
drag, startPoint x: 192, startPoint y: 125, endPoint x: 140, endPoint y: 125, distance: 51.1
click at [140, 125] on label "Keyword Search" at bounding box center [158, 122] width 124 height 19
click at [224, 127] on div "Keyword Search Search Tips thc [MEDICAL_DATA] Best [MEDICAL_DATA] Best sleep tr…" at bounding box center [701, 166] width 1211 height 111
click at [140, 127] on label "Keyword Search" at bounding box center [158, 122] width 124 height 19
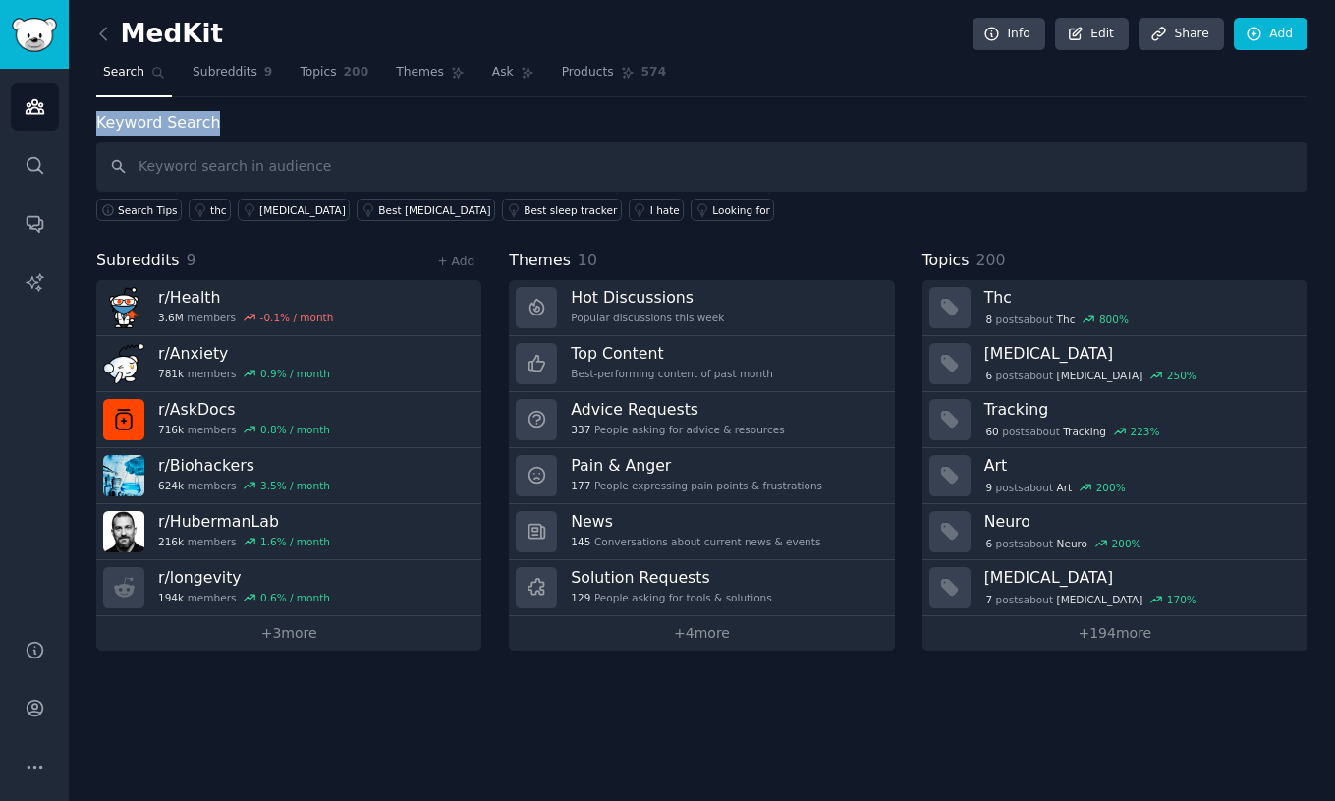
drag, startPoint x: 140, startPoint y: 127, endPoint x: 166, endPoint y: 127, distance: 25.5
click at [166, 127] on label "Keyword Search" at bounding box center [158, 122] width 124 height 19
click at [253, 126] on div "Keyword Search Search Tips thc [MEDICAL_DATA] Best [MEDICAL_DATA] Best sleep tr…" at bounding box center [701, 166] width 1211 height 111
click at [126, 126] on label "Keyword Search" at bounding box center [158, 122] width 124 height 19
drag, startPoint x: 126, startPoint y: 126, endPoint x: 155, endPoint y: 126, distance: 29.5
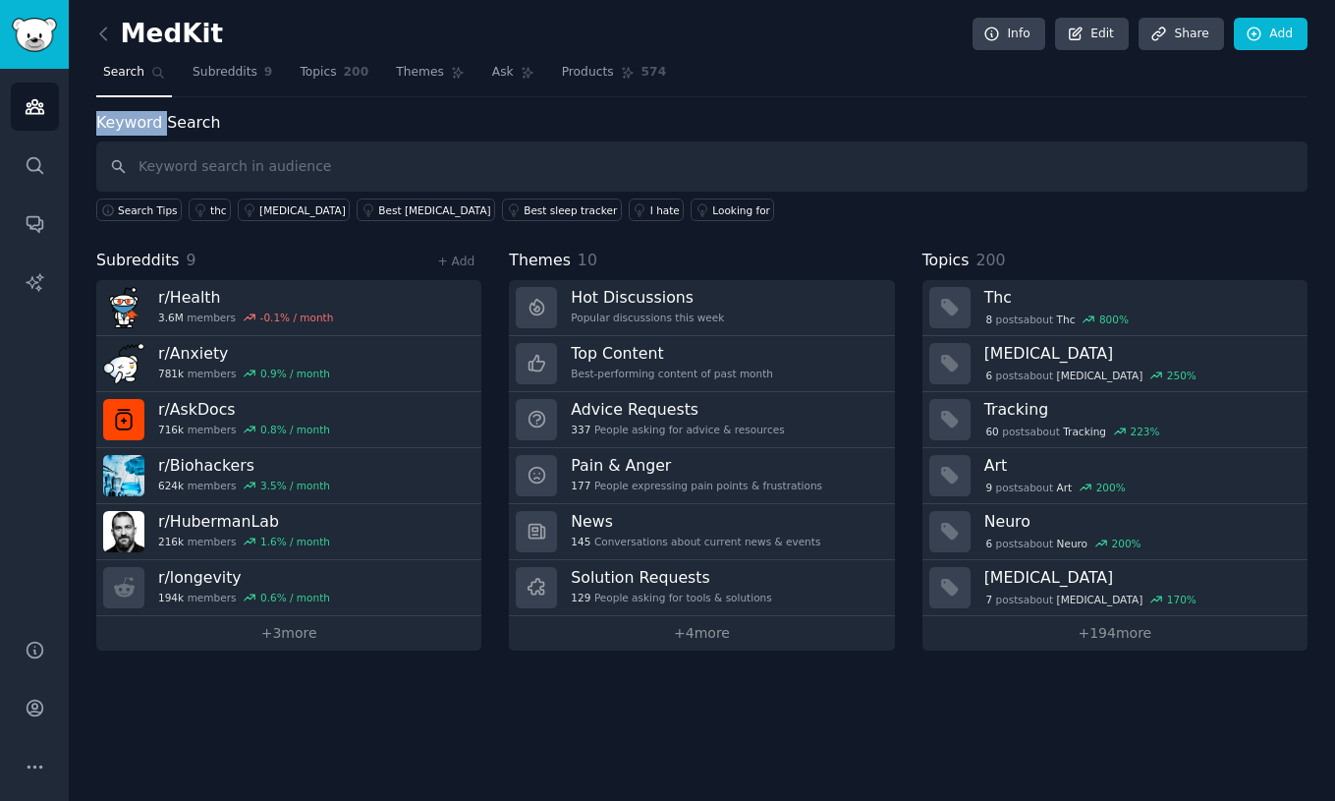
click at [155, 126] on label "Keyword Search" at bounding box center [158, 122] width 124 height 19
click at [170, 126] on label "Keyword Search" at bounding box center [158, 122] width 124 height 19
drag, startPoint x: 170, startPoint y: 126, endPoint x: 134, endPoint y: 126, distance: 36.3
click at [134, 126] on label "Keyword Search" at bounding box center [158, 122] width 124 height 19
click at [222, 129] on div "Keyword Search Search Tips thc [MEDICAL_DATA] Best [MEDICAL_DATA] Best sleep tr…" at bounding box center [701, 166] width 1211 height 111
